Goal: Information Seeking & Learning: Learn about a topic

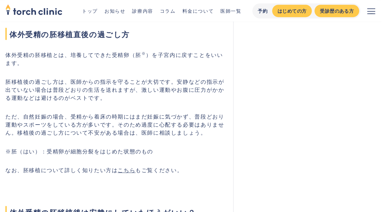
scroll to position [403, 0]
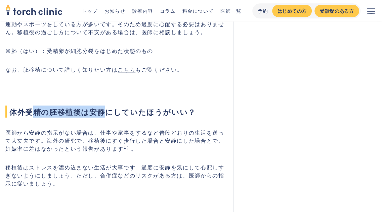
drag, startPoint x: 35, startPoint y: 108, endPoint x: 125, endPoint y: 107, distance: 89.6
click at [113, 106] on span "体外受精の胚移植後は安静にしていたほうがいい？" at bounding box center [114, 112] width 219 height 12
click at [130, 107] on span "体外受精の胚移植後は安静にしていたほうがいい？" at bounding box center [114, 112] width 219 height 12
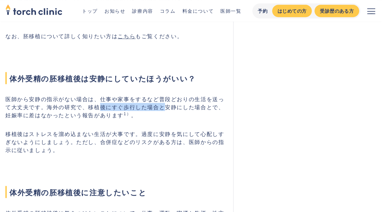
drag, startPoint x: 108, startPoint y: 106, endPoint x: 167, endPoint y: 107, distance: 58.4
click at [167, 107] on p "医師から安静の指示がない場合は、仕事や家事をするなど普段どおりの生活を送って大丈夫です。海外の研究で、移植後にすぐ歩行した場合と安静にした場合とで、妊娠率に差…" at bounding box center [114, 107] width 219 height 24
click at [182, 106] on p "医師から安静の指示がない場合は、仕事や家事をするなど普段どおりの生活を送って大丈夫です。海外の研究で、移植後にすぐ歩行した場合と安静にした場合とで、妊娠率に差…" at bounding box center [114, 107] width 219 height 24
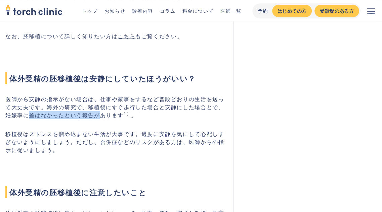
drag, startPoint x: 26, startPoint y: 113, endPoint x: 94, endPoint y: 116, distance: 68.5
click at [94, 116] on p "医師から安静の指示がない場合は、仕事や家事をするなど普段どおりの生活を送って大丈夫です。海外の研究で、移植後にすぐ歩行した場合と安静にした場合とで、妊娠率に差…" at bounding box center [114, 107] width 219 height 24
click at [114, 118] on p "医師から安静の指示がない場合は、仕事や家事をするなど普段どおりの生活を送って大丈夫です。海外の研究で、移植後にすぐ歩行した場合と安静にした場合とで、妊娠率に差…" at bounding box center [114, 107] width 219 height 24
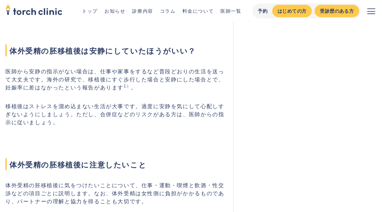
scroll to position [470, 0]
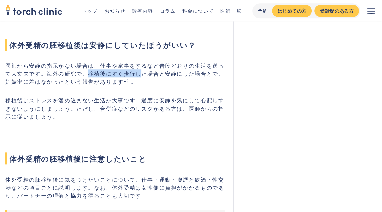
drag, startPoint x: 89, startPoint y: 70, endPoint x: 140, endPoint y: 73, distance: 50.5
click at [140, 73] on p "医師から安静の指示がない場合は、仕事や家事をするなど普段どおりの生活を送って大丈夫です。海外の研究で、移植後にすぐ歩行した場合と安静にした場合とで、妊娠率に差…" at bounding box center [114, 73] width 219 height 24
click at [148, 73] on p "医師から安静の指示がない場合は、仕事や家事をするなど普段どおりの生活を送って大丈夫です。海外の研究で、移植後にすぐ歩行した場合と安静にした場合とで、妊娠率に差…" at bounding box center [114, 73] width 219 height 24
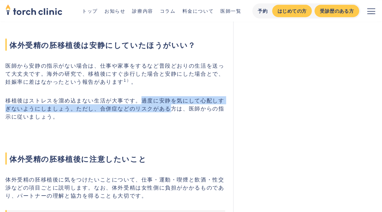
drag, startPoint x: 143, startPoint y: 102, endPoint x: 171, endPoint y: 108, distance: 28.6
click at [171, 108] on p "移植後はストレスを溜め込まない生活が大事です。過度に安静を気にして心配しすぎないようにしましょう。ただし、合併症などのリスクがある方は、医師からの指示に従いま…" at bounding box center [114, 108] width 219 height 24
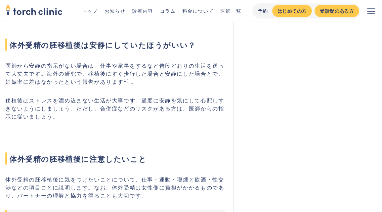
click at [162, 116] on p "移植後はストレスを溜め込まない生活が大事です。過度に安静を気にして心配しすぎないようにしましょう。ただし、合併症などのリスクがある方は、医師からの指示に従いま…" at bounding box center [114, 108] width 219 height 24
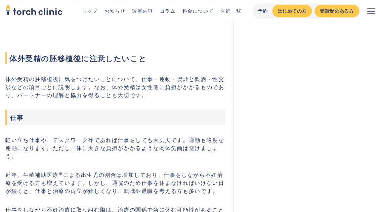
scroll to position [604, 0]
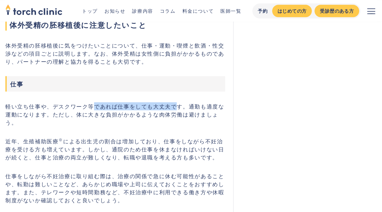
drag, startPoint x: 129, startPoint y: 107, endPoint x: 187, endPoint y: 110, distance: 58.4
click at [186, 109] on p "軽い立ち仕事や、デスクワーク等であれば仕事をしても大丈夫です。通勤も適度な運動になります。ただし、体に大きな負担がかかるような肉体労働は避けましょう。" at bounding box center [114, 114] width 219 height 24
click at [190, 115] on p "軽い立ち仕事や、デスクワーク等であれば仕事をしても大丈夫です。通勤も適度な運動になります。ただし、体に大きな負担がかかるような肉体労働は避けましょう。" at bounding box center [114, 114] width 219 height 24
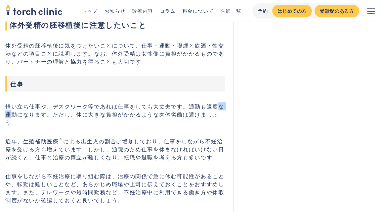
drag, startPoint x: 220, startPoint y: 106, endPoint x: 228, endPoint y: 106, distance: 8.1
click at [225, 106] on p "軽い立ち仕事や、デスクワーク等であれば仕事をしても大丈夫です。通勤も適度な運動になります。ただし、体に大きな負担がかかるような肉体労働は避けましょう。" at bounding box center [114, 114] width 219 height 24
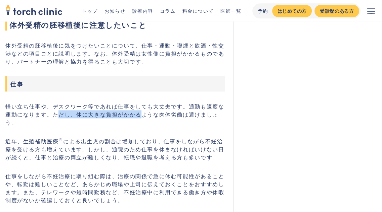
drag, startPoint x: 56, startPoint y: 112, endPoint x: 144, endPoint y: 117, distance: 87.7
click at [140, 115] on p "軽い立ち仕事や、デスクワーク等であれば仕事をしても大丈夫です。通勤も適度な運動になります。ただし、体に大きな負担がかかるような肉体労働は避けましょう。" at bounding box center [114, 114] width 219 height 24
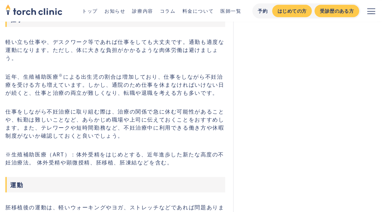
scroll to position [671, 0]
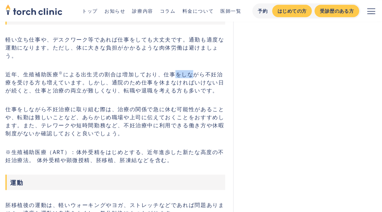
drag, startPoint x: 176, startPoint y: 62, endPoint x: 199, endPoint y: 64, distance: 22.2
click at [192, 70] on p "近年、生殖補助医療 ※ による出生児の割合は増加しており、仕事をしながら不妊治療を受ける方も増えています。しかし、通院のため仕事を休まなければいけない日が続く…" at bounding box center [114, 82] width 219 height 24
click at [208, 70] on p "近年、生殖補助医療 ※ による出生児の割合は増加しており、仕事をしながら不妊治療を受ける方も増えています。しかし、通院のため仕事を休まなければいけない日が続く…" at bounding box center [114, 82] width 219 height 24
drag, startPoint x: 31, startPoint y: 74, endPoint x: 91, endPoint y: 73, distance: 60.1
click at [88, 73] on p "近年、生殖補助医療 ※ による出生児の割合は増加しており、仕事をしながら不妊治療を受ける方も増えています。しかし、通院のため仕事を休まなければいけない日が続く…" at bounding box center [114, 82] width 219 height 24
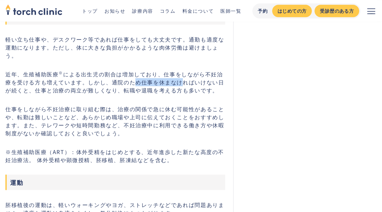
drag, startPoint x: 128, startPoint y: 74, endPoint x: 178, endPoint y: 77, distance: 50.1
click at [178, 77] on p "近年、生殖補助医療 ※ による出生児の割合は増加しており、仕事をしながら不妊治療を受ける方も増えています。しかし、通院のため仕事を休まなければいけない日が続く…" at bounding box center [114, 82] width 219 height 24
click at [59, 86] on p "近年、生殖補助医療 ※ による出生児の割合は増加しており、仕事をしながら不妊治療を受ける方も増えています。しかし、通院のため仕事を休まなければいけない日が続く…" at bounding box center [114, 82] width 219 height 24
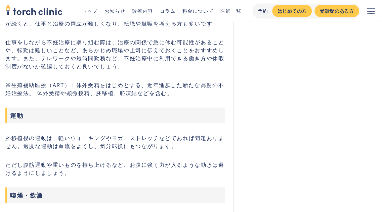
scroll to position [772, 0]
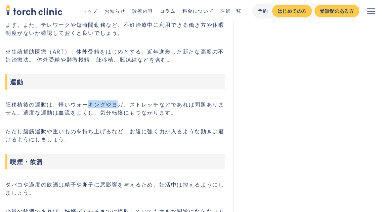
drag, startPoint x: 111, startPoint y: 95, endPoint x: 126, endPoint y: 96, distance: 15.5
click at [123, 100] on p "胚移植後の運動は、軽いウォーキングやヨガ、ストレッチなどであれば問題ありません。適度な運動は血流をよくし、気分転換にもつながります。" at bounding box center [114, 108] width 219 height 16
drag, startPoint x: 154, startPoint y: 97, endPoint x: 208, endPoint y: 100, distance: 53.8
click at [202, 100] on p "胚移植後の運動は、軽いウォーキングやヨガ、ストレッチなどであれば問題ありません。適度な運動は血流をよくし、気分転換にもつながります。" at bounding box center [114, 108] width 219 height 16
click at [30, 100] on p "胚移植後の運動は、軽いウォーキングやヨガ、ストレッチなどであれば問題ありません。適度な運動は血流をよくし、気分転換にもつながります。" at bounding box center [114, 108] width 219 height 16
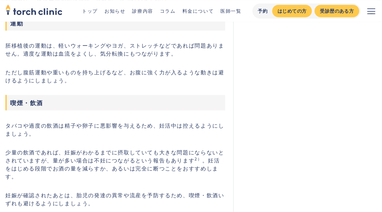
scroll to position [839, 0]
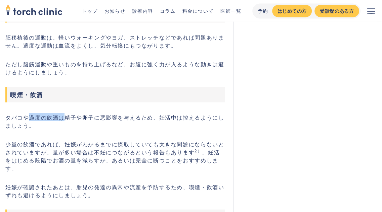
drag, startPoint x: 27, startPoint y: 110, endPoint x: 77, endPoint y: 108, distance: 50.0
click at [69, 113] on p "タバコや過度の飲酒は精子や卵子に悪影響を与えるため、妊活中は控えるようにしましょう。" at bounding box center [114, 121] width 219 height 16
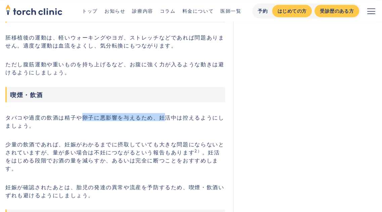
drag, startPoint x: 84, startPoint y: 109, endPoint x: 207, endPoint y: 114, distance: 122.6
click at [168, 113] on p "タバコや過度の飲酒は精子や卵子に悪影響を与えるため、妊活中は控えるようにしましょう。" at bounding box center [114, 121] width 219 height 16
click at [213, 114] on p "タバコや過度の飲酒は精子や卵子に悪影響を与えるため、妊活中は控えるようにしましょう。" at bounding box center [114, 121] width 219 height 16
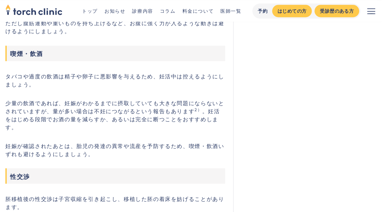
scroll to position [940, 0]
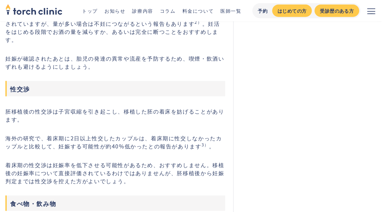
scroll to position [973, 0]
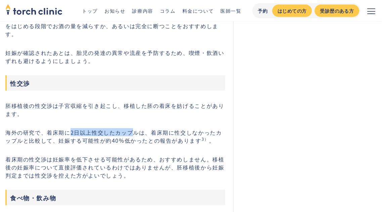
drag, startPoint x: 70, startPoint y: 119, endPoint x: 133, endPoint y: 114, distance: 63.3
click at [133, 129] on p "海外の研究で、着床期に2日以上性交したカップルは、着床期に性交しなかったカップルと比較して、妊娠する可能性が約40%低かったとの報告があります 3） 。" at bounding box center [114, 137] width 219 height 16
click at [159, 129] on p "海外の研究で、着床期に2日以上性交したカップルは、着床期に性交しなかったカップルと比較して、妊娠する可能性が約40%低かったとの報告があります 3） 。" at bounding box center [114, 137] width 219 height 16
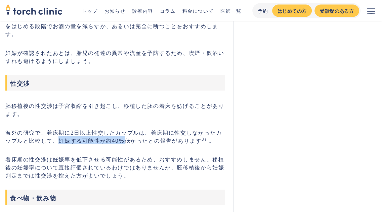
drag, startPoint x: 54, startPoint y: 123, endPoint x: 117, endPoint y: 123, distance: 63.1
click at [116, 129] on p "海外の研究で、着床期に2日以上性交したカップルは、着床期に性交しなかったカップルと比較して、妊娠する可能性が約40%低かったとの報告があります 3） 。" at bounding box center [114, 137] width 219 height 16
click at [128, 129] on p "海外の研究で、着床期に2日以上性交したカップルは、着床期に性交しなかったカップルと比較して、妊娠する可能性が約40%低かったとの報告があります 3） 。" at bounding box center [114, 137] width 219 height 16
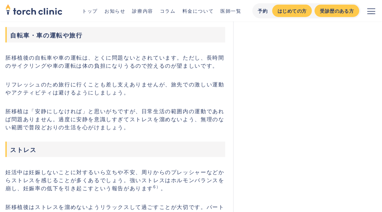
scroll to position [1309, 0]
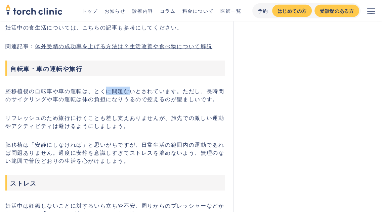
drag, startPoint x: 106, startPoint y: 73, endPoint x: 128, endPoint y: 74, distance: 21.8
click at [128, 87] on p "胚移植後の自転車や車の運転は、とくに問題ないとされています。ただし、長時間のサイクリングや車の運転は体の負担になりうるので控えるのが望ましいです。" at bounding box center [114, 95] width 219 height 16
click at [123, 87] on p "胚移植後の自転車や車の運転は、とくに問題ないとされています。ただし、長時間のサイクリングや車の運転は体の負担になりうるので控えるのが望ましいです。" at bounding box center [114, 95] width 219 height 16
click at [138, 87] on p "胚移植後の自転車や車の運転は、とくに問題ないとされています。ただし、長時間のサイクリングや車の運転は体の負担になりうるので控えるのが望ましいです。" at bounding box center [114, 95] width 219 height 16
drag, startPoint x: 12, startPoint y: 83, endPoint x: 46, endPoint y: 84, distance: 33.9
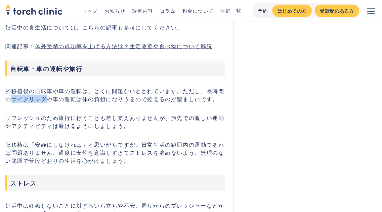
click at [46, 87] on p "胚移植後の自転車や車の運転は、とくに問題ないとされています。ただし、長時間のサイクリングや車の運転は体の負担になりうるので控えるのが望ましいです。" at bounding box center [114, 95] width 219 height 16
click at [64, 87] on p "胚移植後の自転車や車の運転は、とくに問題ないとされています。ただし、長時間のサイクリングや車の運転は体の負担になりうるので控えるのが望ましいです。" at bounding box center [114, 95] width 219 height 16
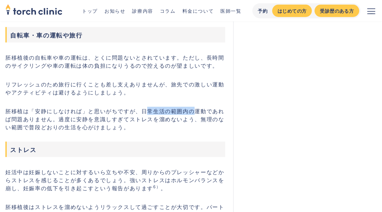
drag, startPoint x: 147, startPoint y: 93, endPoint x: 199, endPoint y: 100, distance: 51.8
click at [199, 107] on p "胚移植は「安静にしなければ」と思いがちですが、日常生活の範囲内の運動であれば問題ありません。過度に安静を意識しすぎてストレスを溜めないよう、無理のない範囲で普…" at bounding box center [114, 119] width 219 height 24
click at [151, 113] on p "胚移植は「安静にしなければ」と思いがちですが、日常生活の範囲内の運動であれば問題ありません。過度に安静を意識しすぎてストレスを溜めないよう、無理のない範囲で普…" at bounding box center [114, 119] width 219 height 24
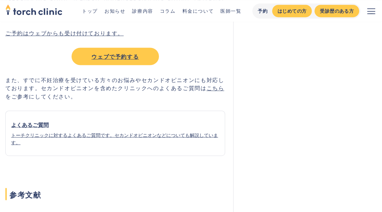
scroll to position [2852, 0]
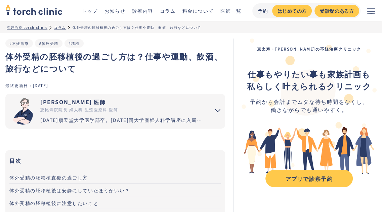
click at [39, 14] on img "home" at bounding box center [33, 9] width 57 height 15
